Goal: Information Seeking & Learning: Learn about a topic

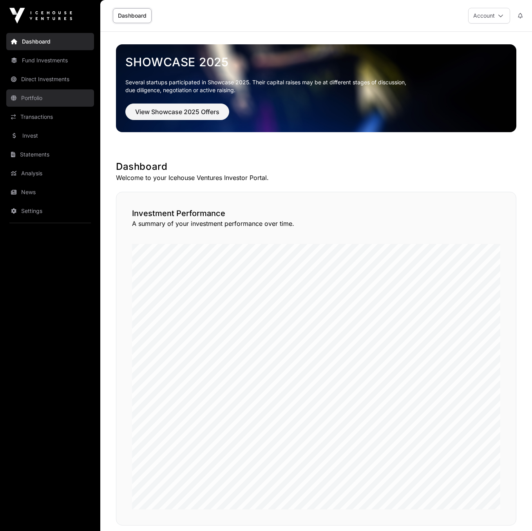
click at [33, 99] on link "Portfolio" at bounding box center [50, 97] width 88 height 17
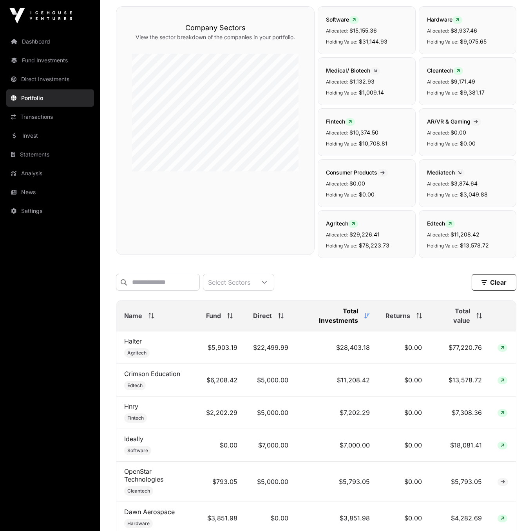
scroll to position [84, 0]
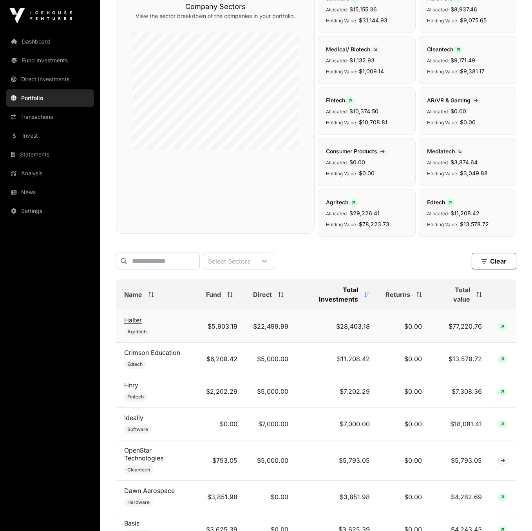
click at [133, 321] on link "Halter" at bounding box center [133, 320] width 18 height 8
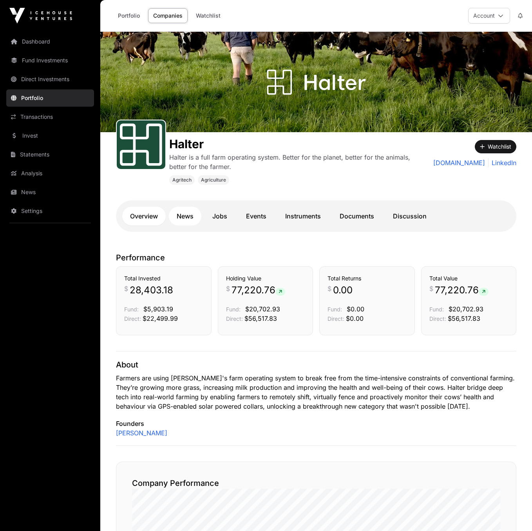
click at [189, 218] on link "News" at bounding box center [185, 216] width 33 height 19
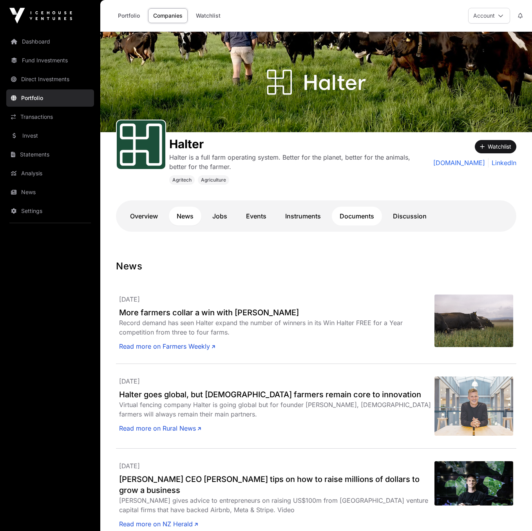
click at [357, 219] on link "Documents" at bounding box center [357, 216] width 50 height 19
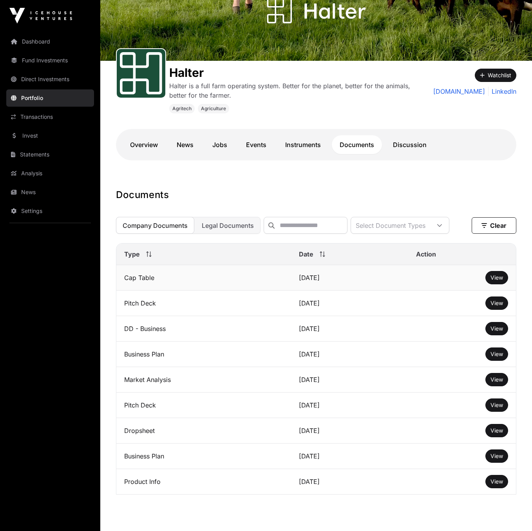
scroll to position [73, 0]
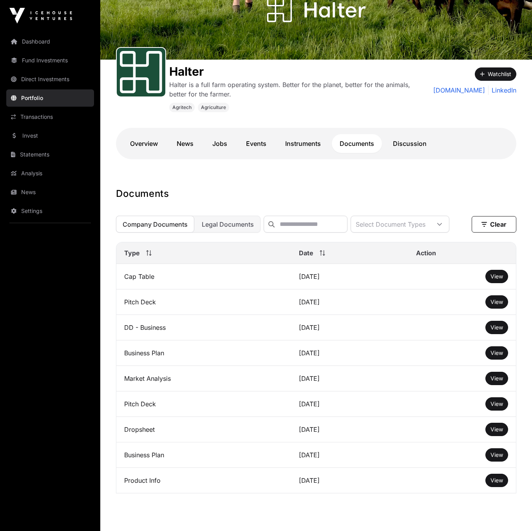
click at [320, 256] on icon at bounding box center [322, 252] width 5 height 5
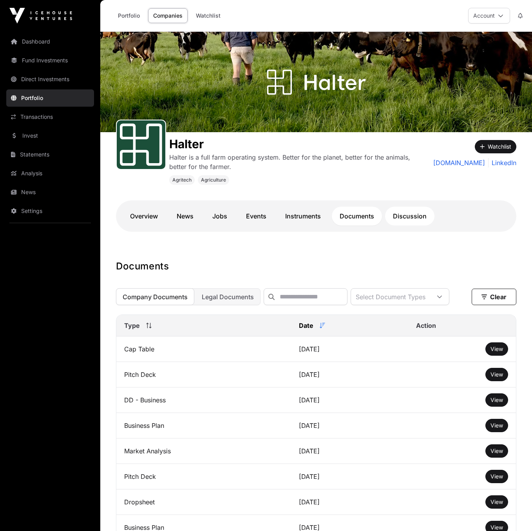
scroll to position [0, 0]
click at [301, 214] on link "Instruments" at bounding box center [302, 216] width 51 height 19
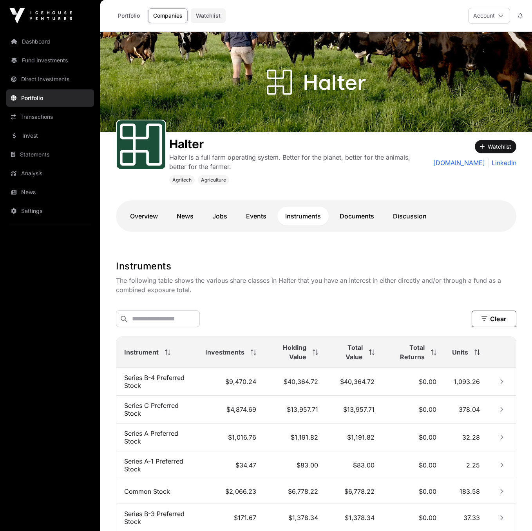
click at [208, 17] on link "Watchlist" at bounding box center [208, 15] width 35 height 15
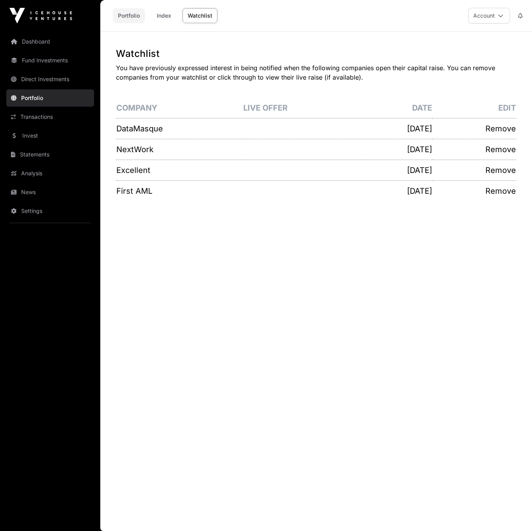
click at [131, 15] on link "Portfolio" at bounding box center [129, 15] width 32 height 15
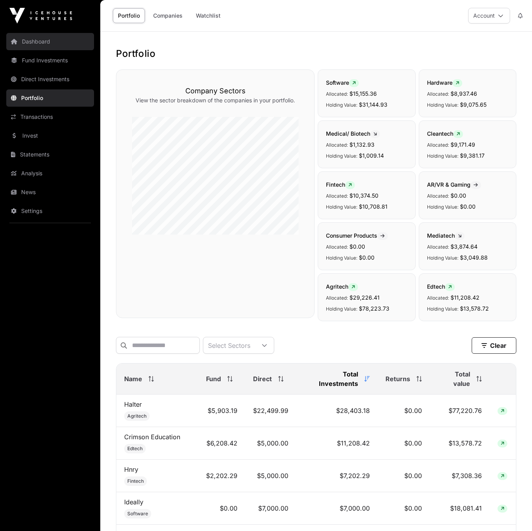
click at [29, 46] on link "Dashboard" at bounding box center [50, 41] width 88 height 17
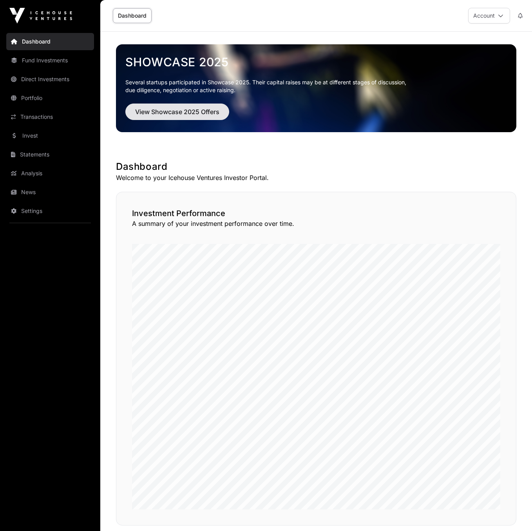
click at [176, 115] on span "View Showcase 2025 Offers" at bounding box center [177, 111] width 84 height 9
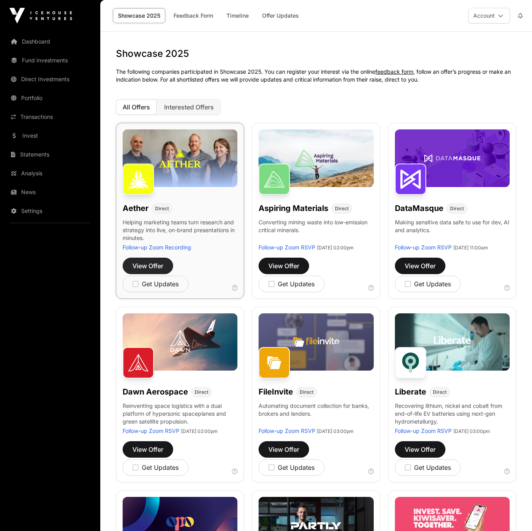
click at [147, 266] on span "View Offer" at bounding box center [147, 265] width 31 height 9
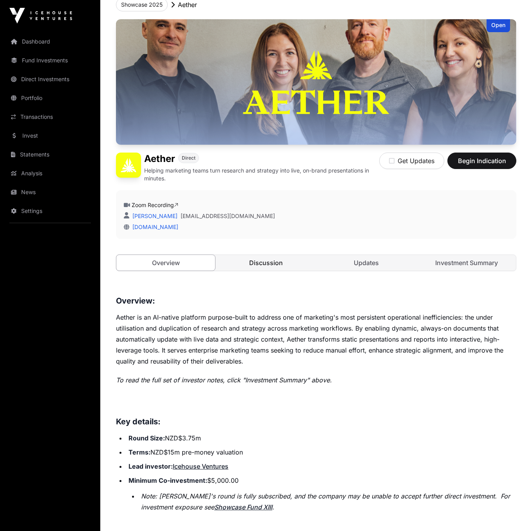
scroll to position [49, 0]
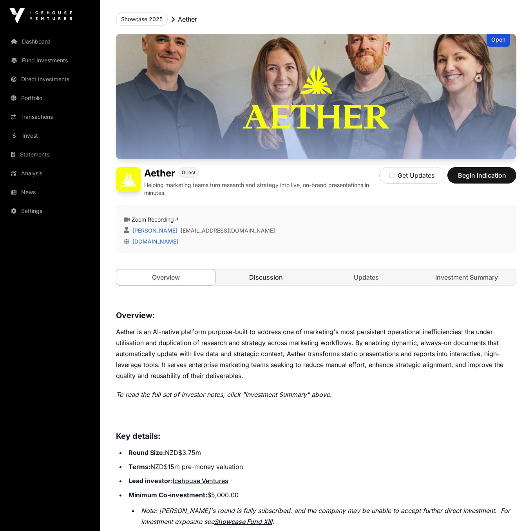
click at [283, 281] on link "Discussion" at bounding box center [266, 277] width 99 height 16
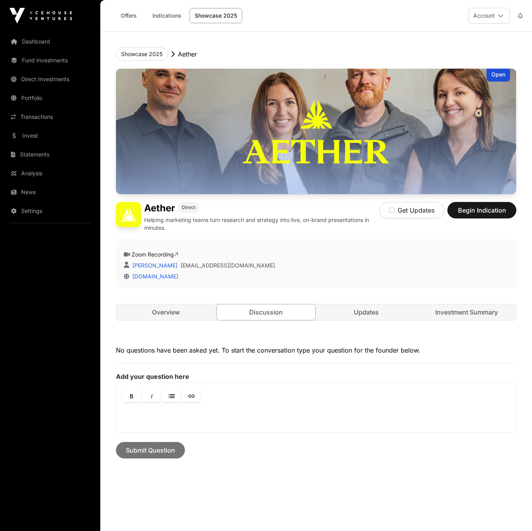
click at [276, 279] on div "[DOMAIN_NAME]" at bounding box center [316, 276] width 385 height 8
click at [376, 314] on link "Updates" at bounding box center [366, 312] width 99 height 16
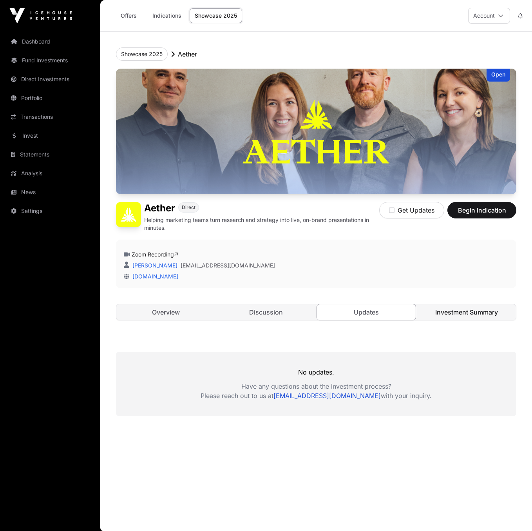
click at [453, 311] on link "Investment Summary" at bounding box center [466, 312] width 99 height 16
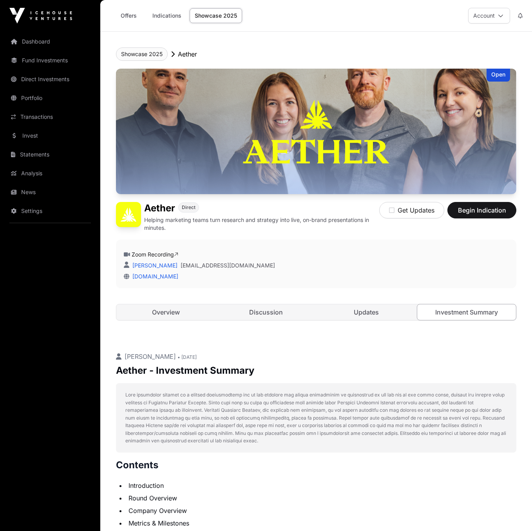
click at [143, 55] on button "Showcase 2025" at bounding box center [142, 53] width 52 height 13
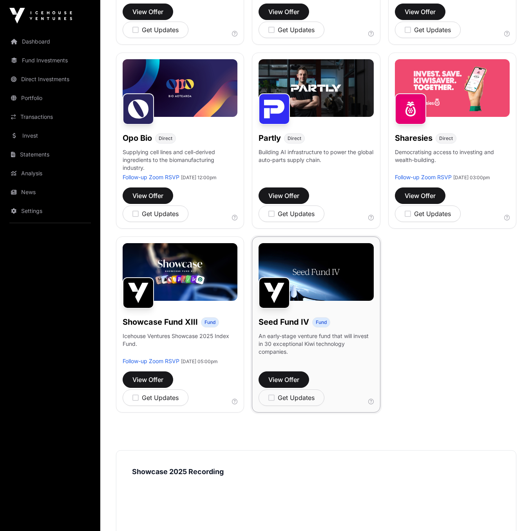
scroll to position [505, 0]
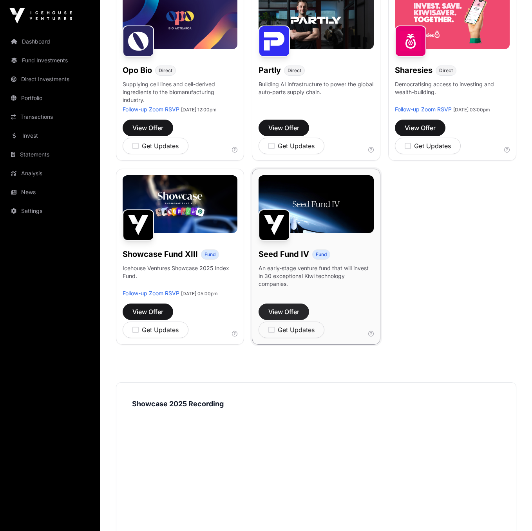
click at [279, 316] on span "View Offer" at bounding box center [283, 311] width 31 height 9
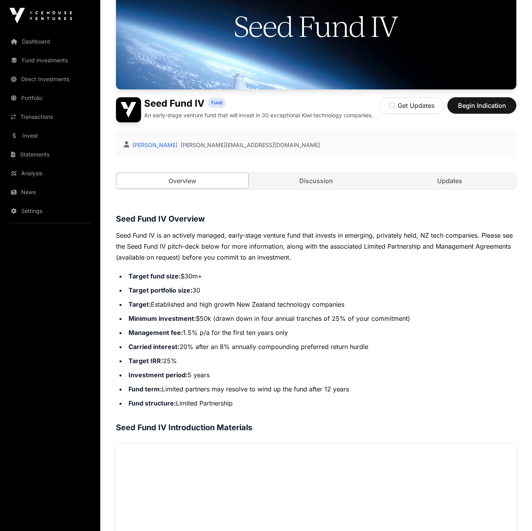
scroll to position [100, 0]
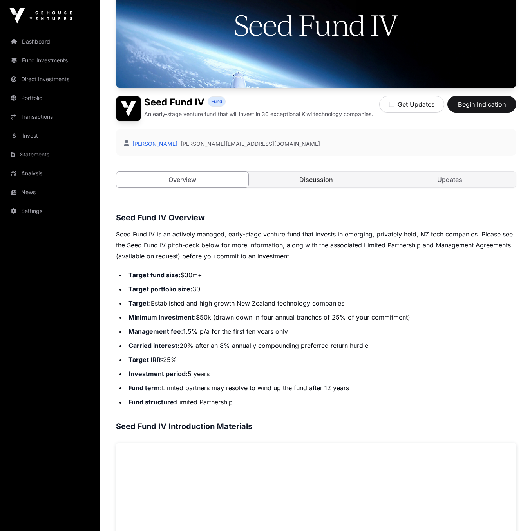
click at [320, 178] on link "Discussion" at bounding box center [316, 180] width 132 height 16
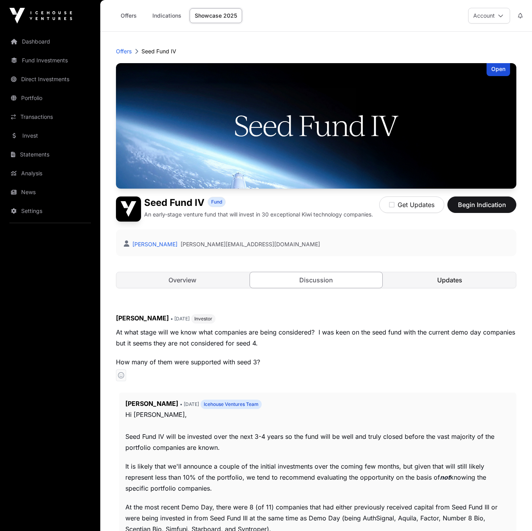
click at [431, 278] on link "Updates" at bounding box center [450, 280] width 132 height 16
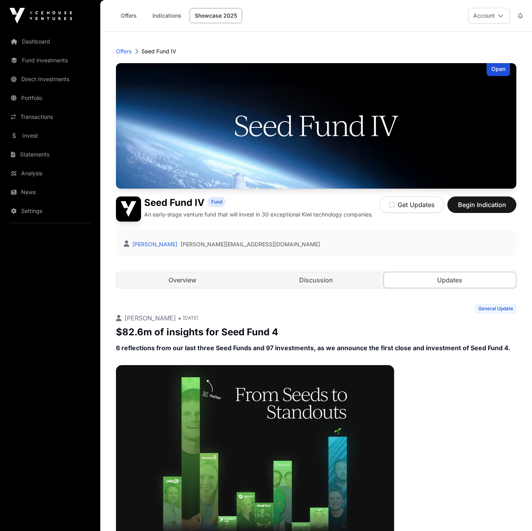
click at [221, 18] on link "Showcase 2025" at bounding box center [216, 15] width 53 height 15
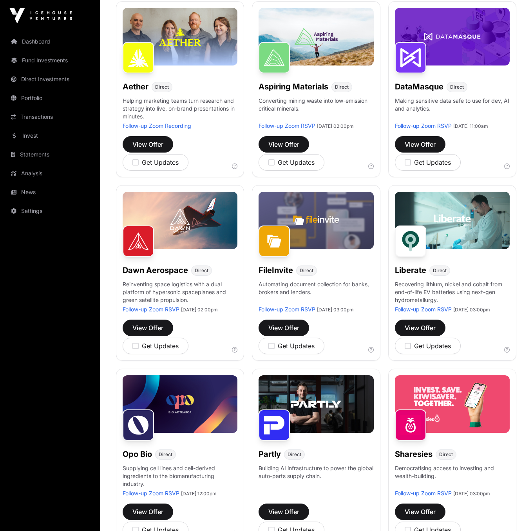
scroll to position [479, 0]
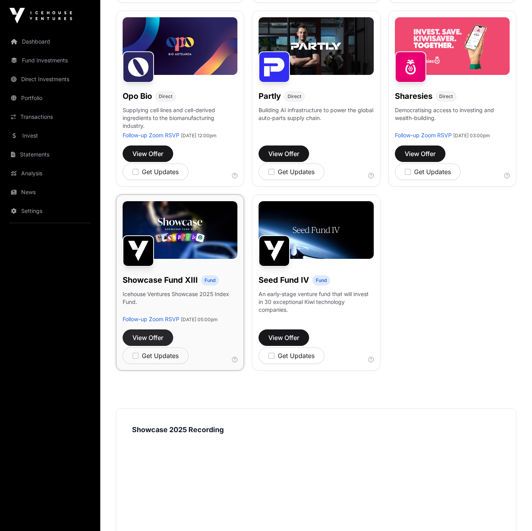
click at [154, 342] on span "View Offer" at bounding box center [147, 337] width 31 height 9
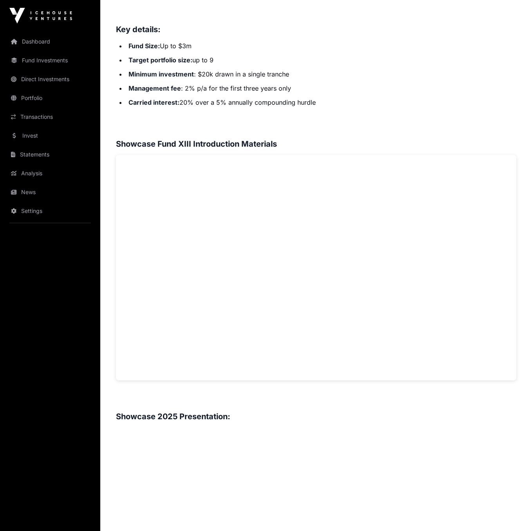
scroll to position [412, 0]
